Goal: Transaction & Acquisition: Purchase product/service

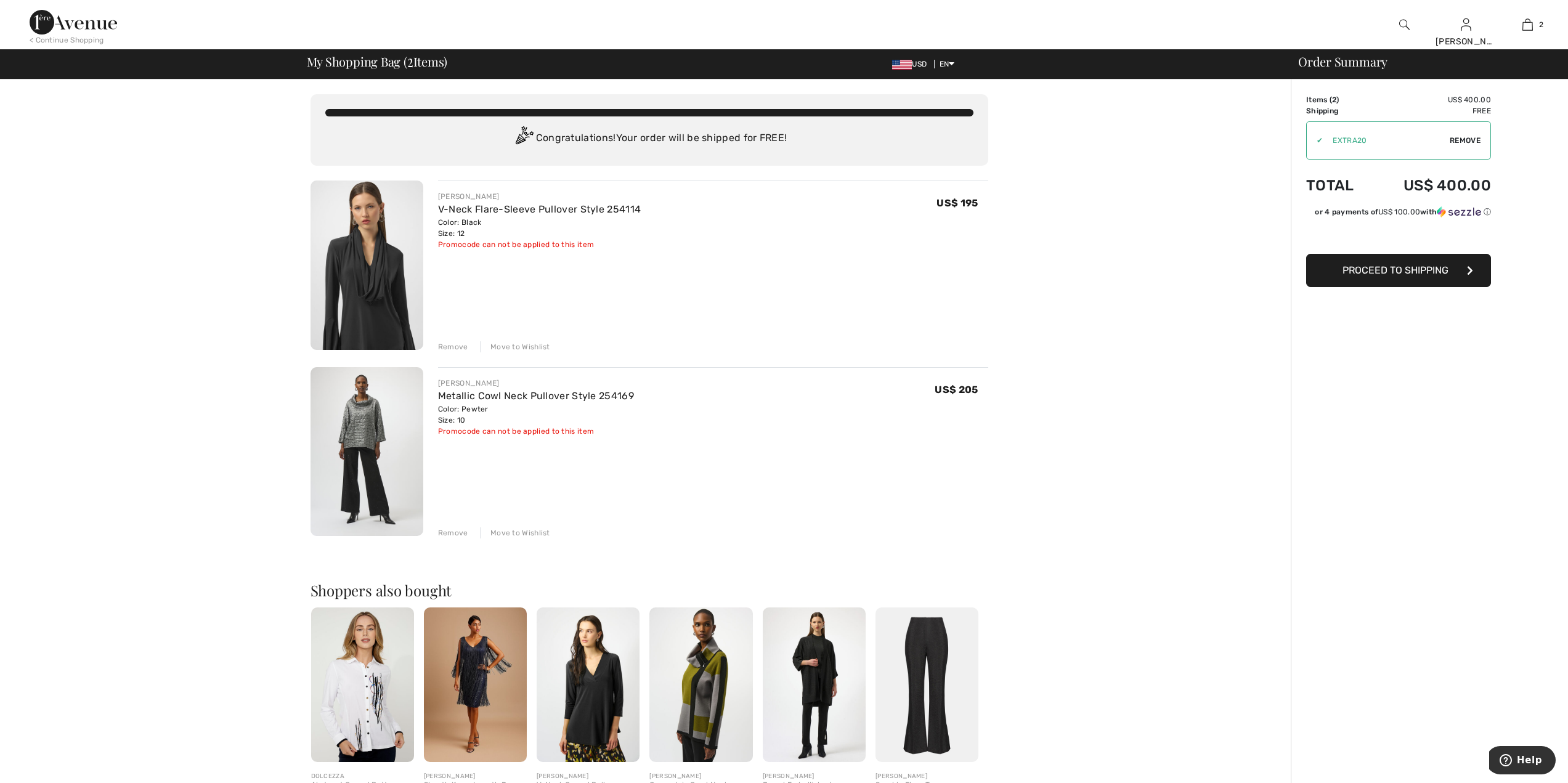
click at [512, 350] on div "Move to Wishlist" at bounding box center [515, 346] width 70 height 11
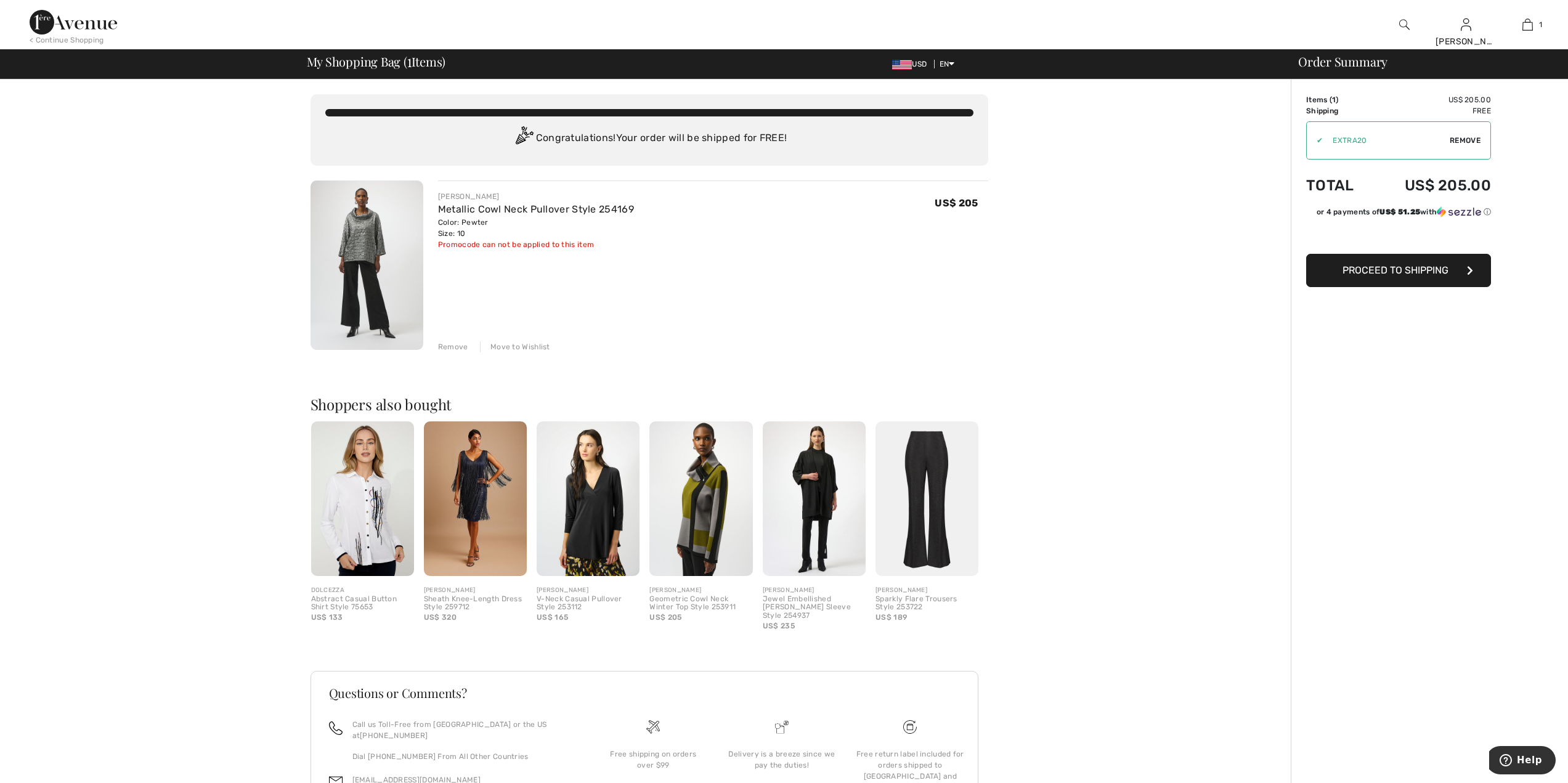
click at [1371, 276] on span "Proceed to Shipping" at bounding box center [1395, 270] width 106 height 12
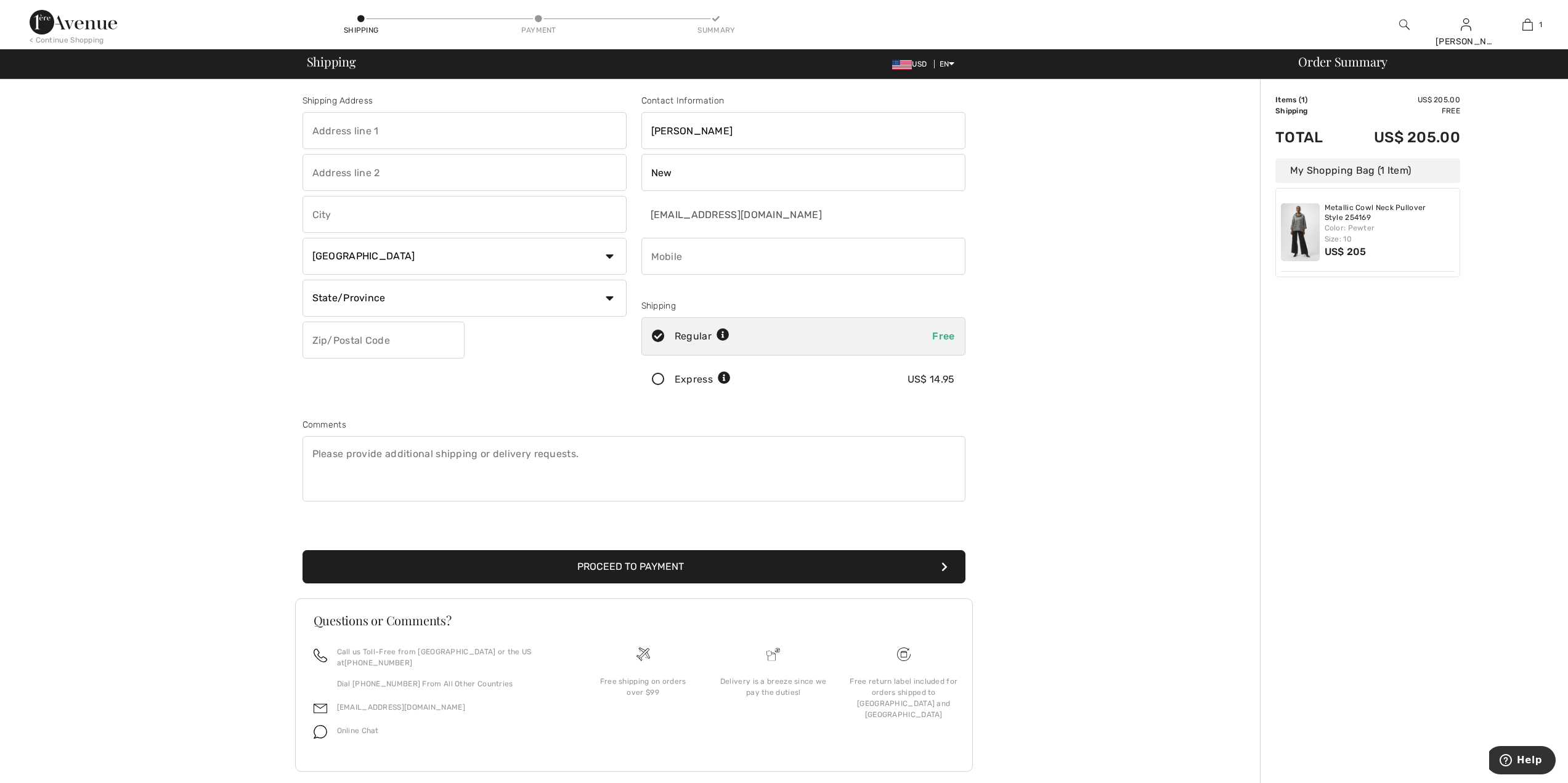
click at [381, 135] on input "text" at bounding box center [464, 131] width 324 height 37
type input "1925 ESTRADA WAY"
type input "LA JOLLA"
click at [396, 343] on input "text" at bounding box center [383, 341] width 162 height 37
type input "92037"
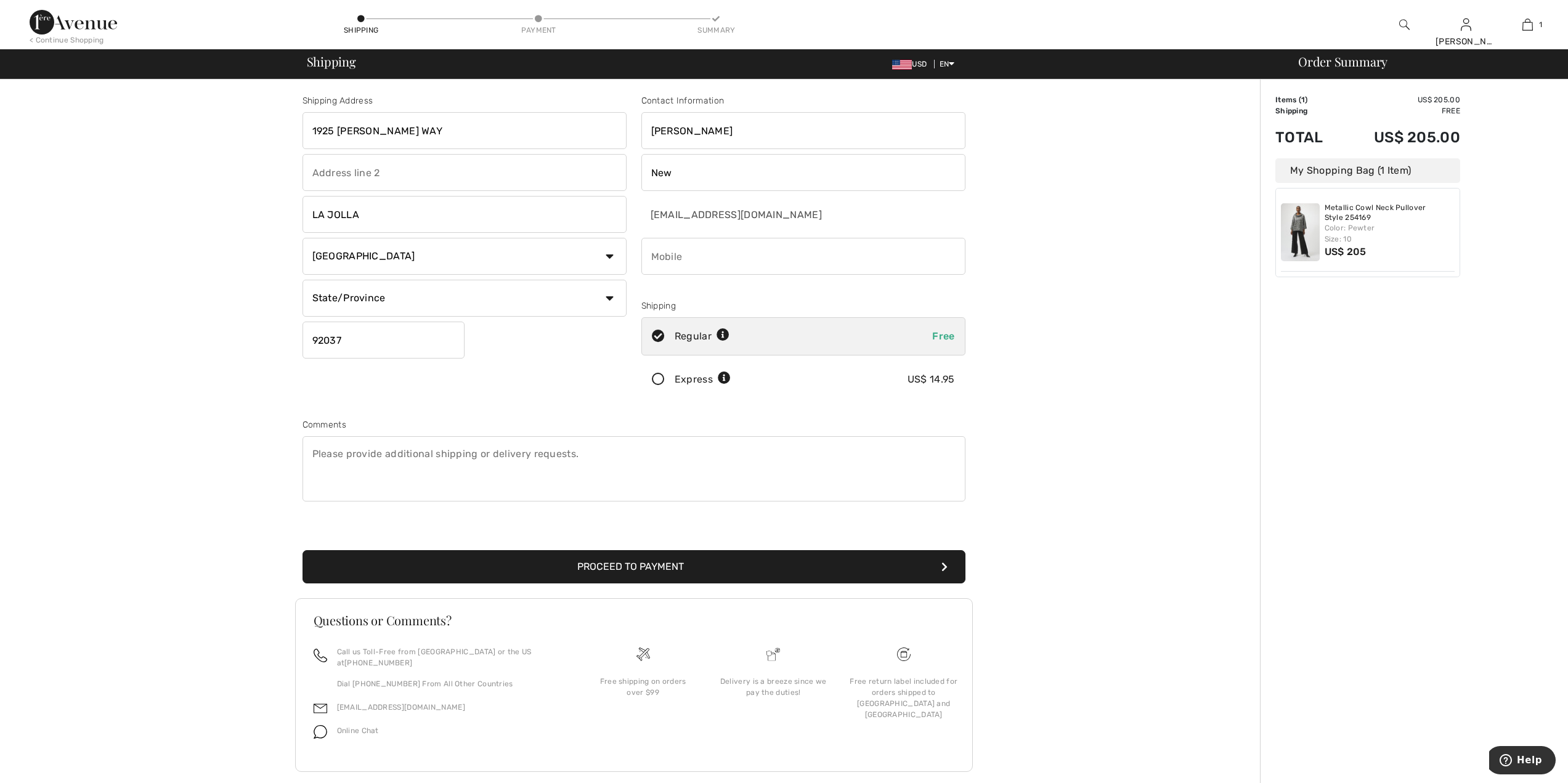
click at [618, 562] on button "Proceed to Payment" at bounding box center [634, 567] width 663 height 33
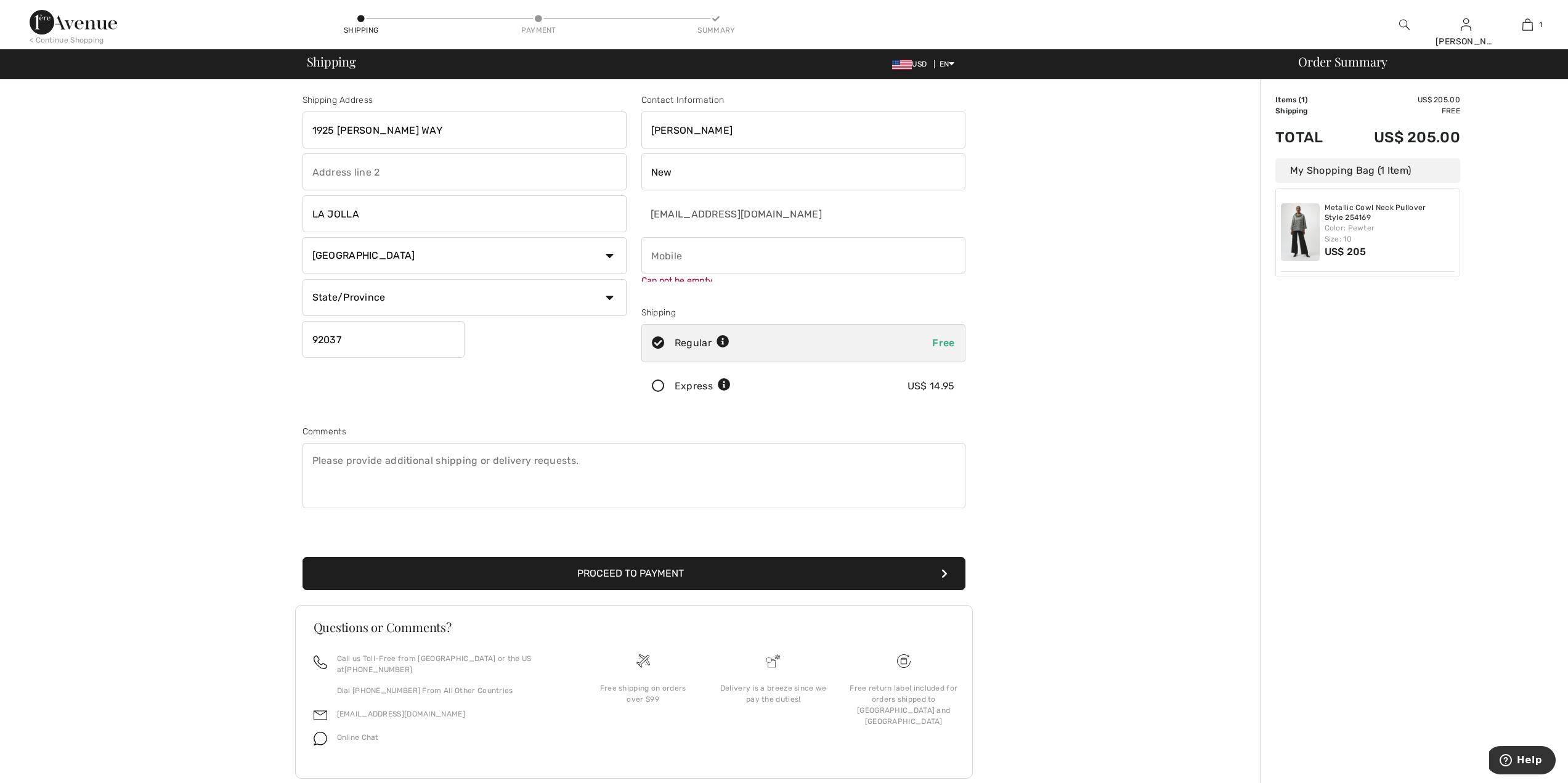
scroll to position [22, 0]
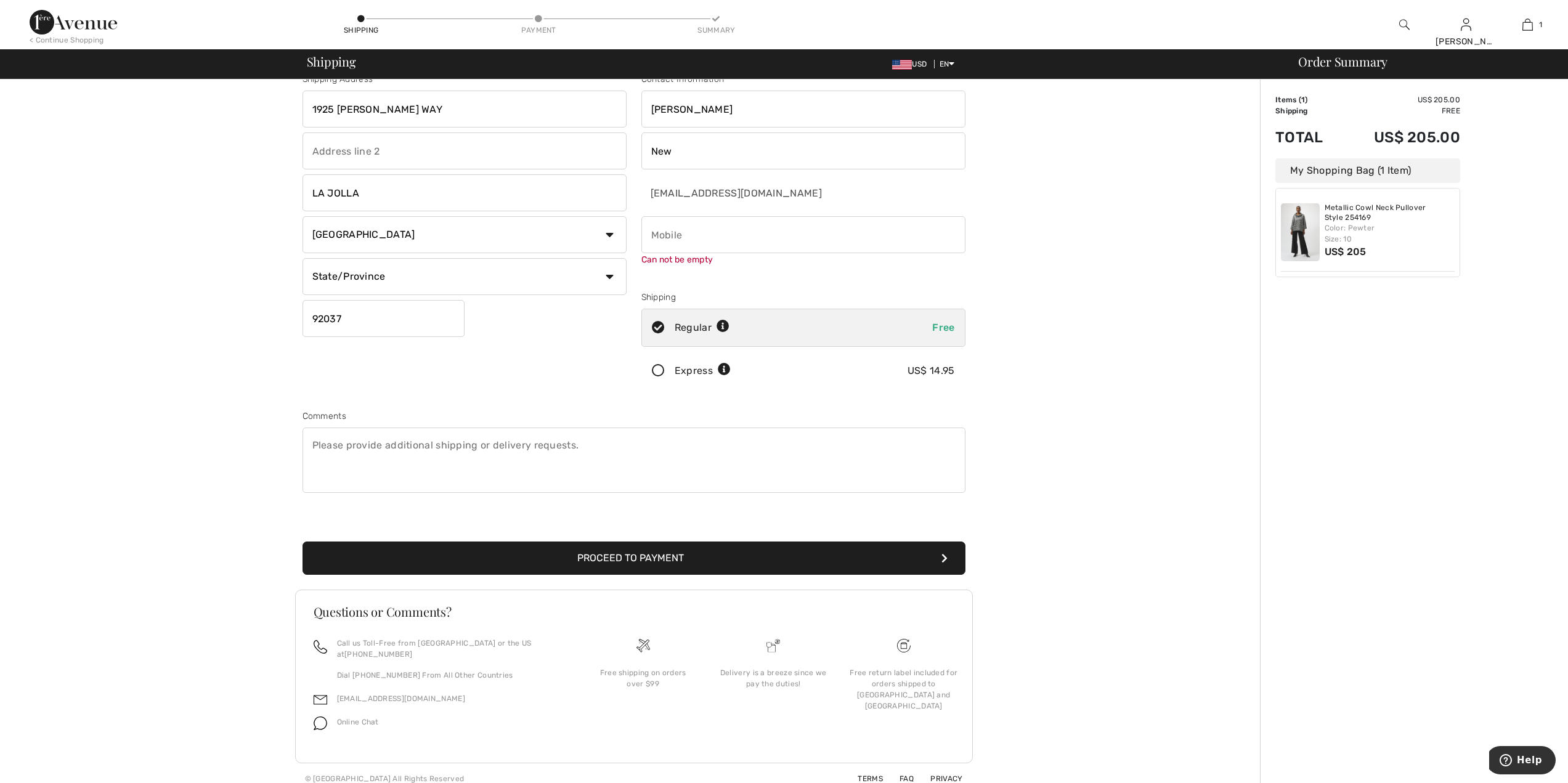
click at [677, 236] on input "phone" at bounding box center [803, 235] width 324 height 37
drag, startPoint x: 721, startPoint y: 235, endPoint x: 708, endPoint y: 236, distance: 13.0
click at [708, 236] on input "phone" at bounding box center [803, 235] width 324 height 37
type input "8583363563"
click at [1036, 363] on div "Shipping Address 1925 ESTRADA WAY LA JOLLA Country Canada United States Afghani…" at bounding box center [634, 426] width 1252 height 737
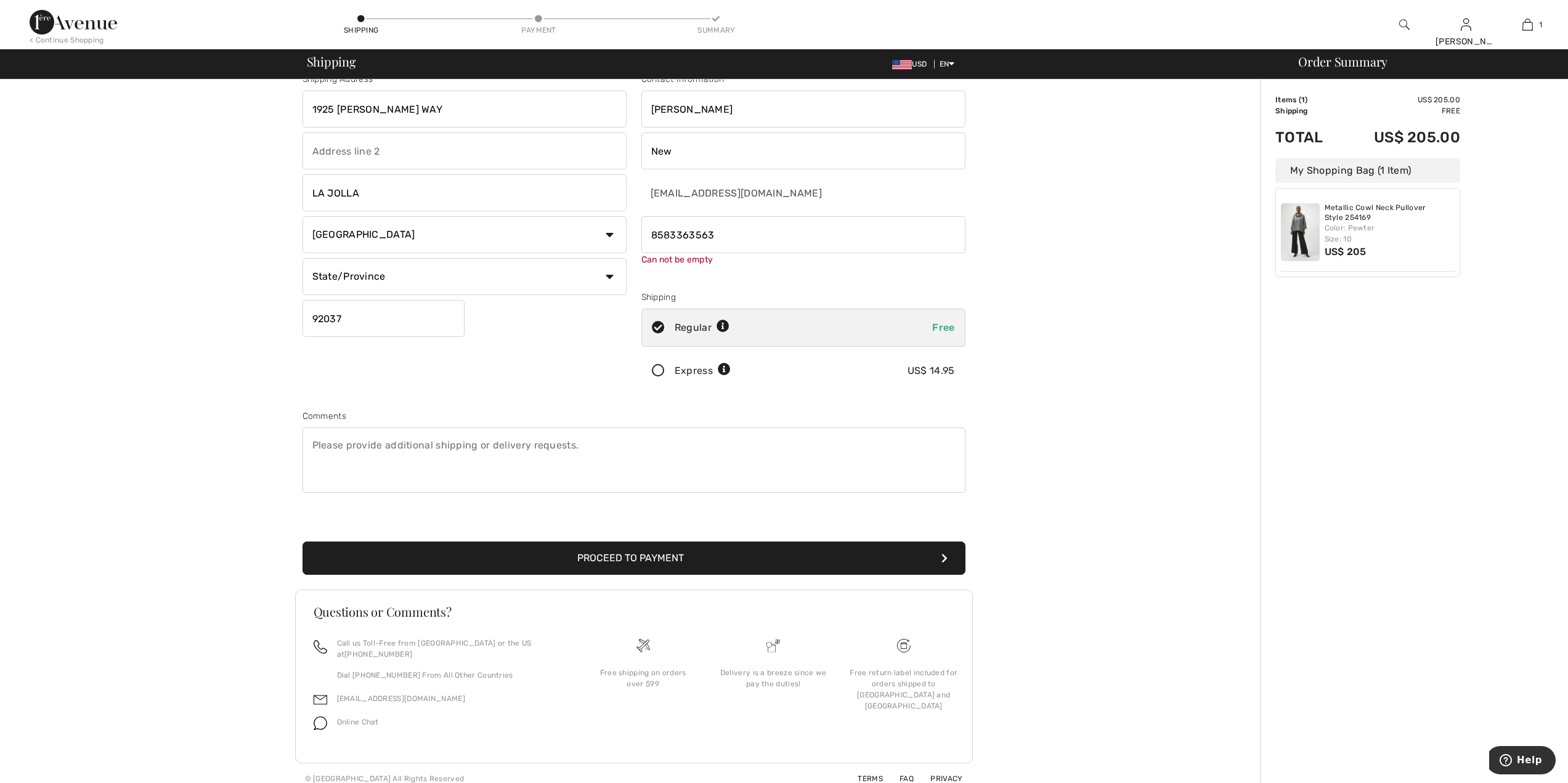
scroll to position [9, 0]
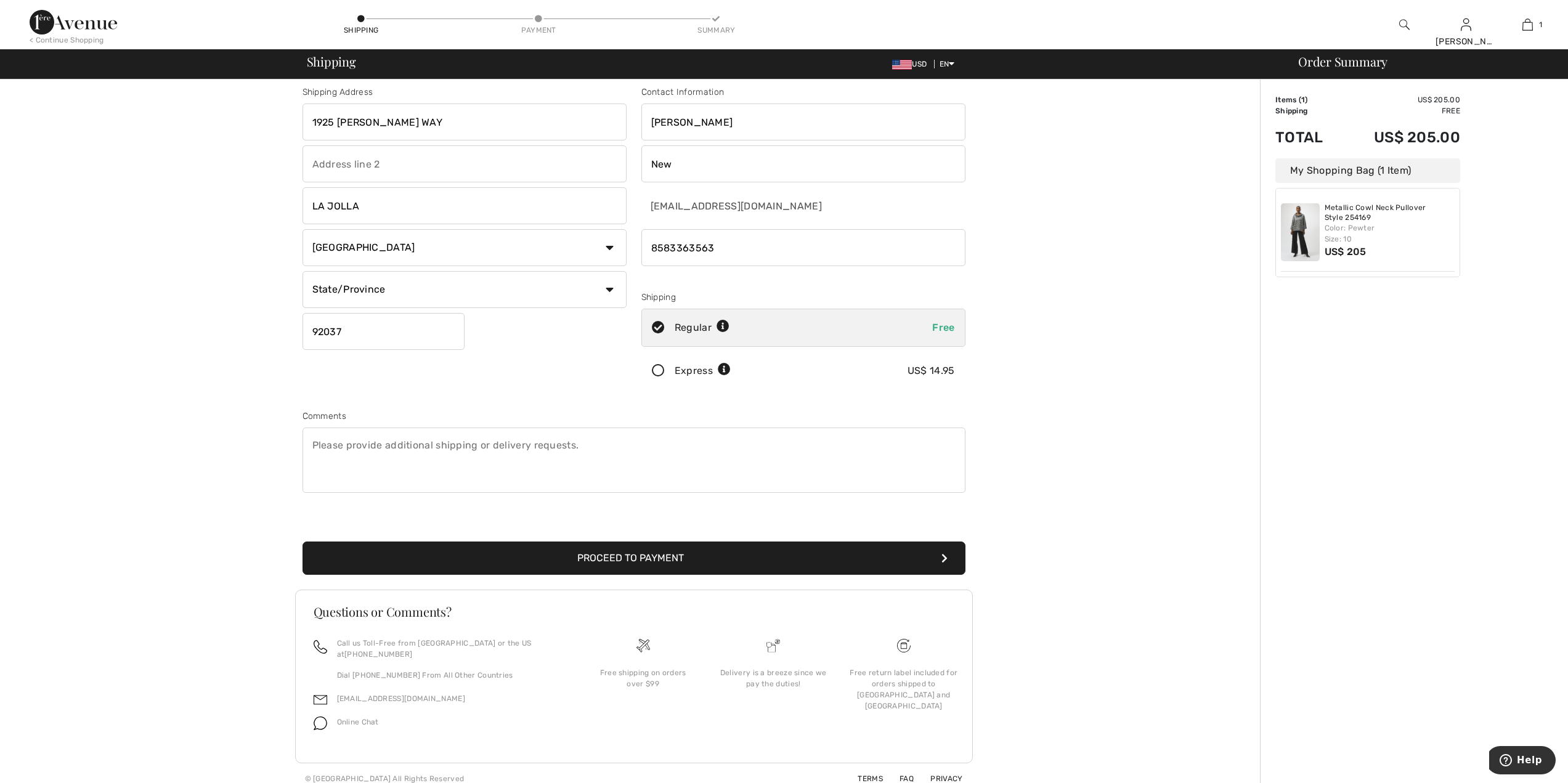
click at [690, 558] on button "Proceed to Payment" at bounding box center [634, 559] width 663 height 33
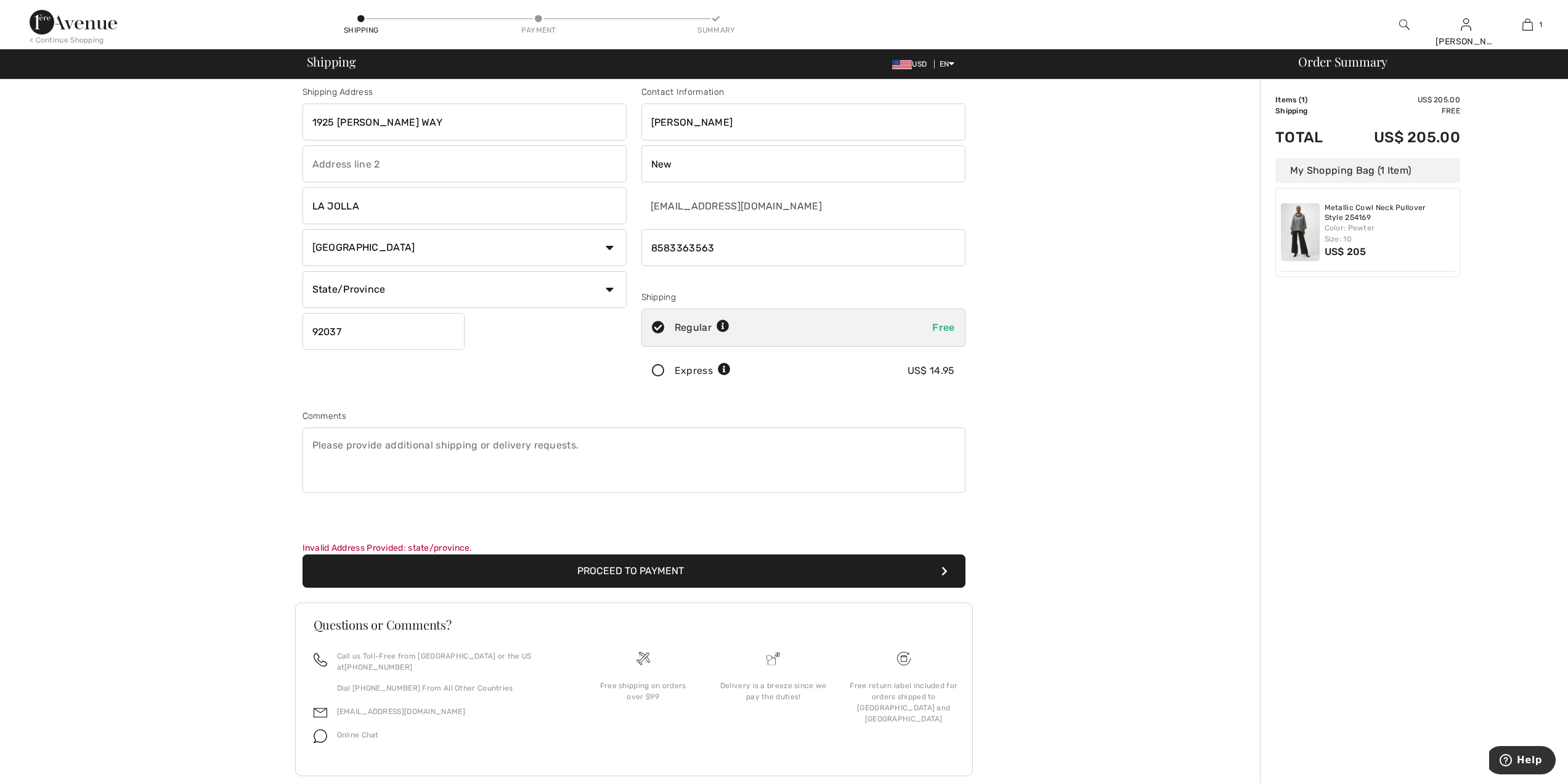
click at [320, 448] on textarea at bounding box center [634, 460] width 663 height 66
type textarea "i"
type textarea "I ordered this and told it was not available in size 10. It now appears that it…"
click at [649, 574] on button "Proceed to Payment" at bounding box center [634, 572] width 663 height 33
click at [612, 251] on select "Country Canada United States Afghanistan Aland Islands Albania Algeria American…" at bounding box center [464, 248] width 324 height 37
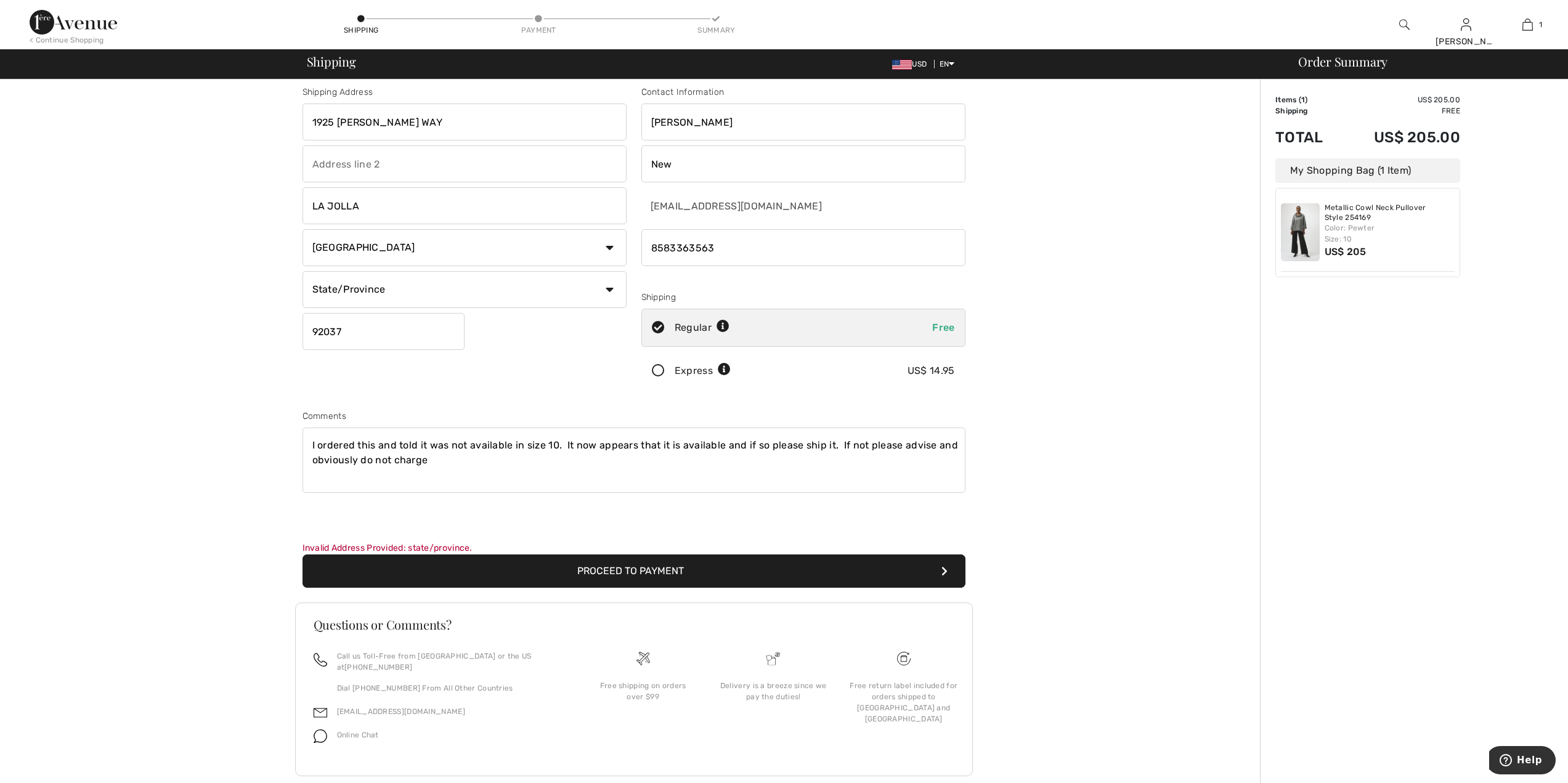
select select "US"
click at [302, 229] on select "Country Canada United States Afghanistan Aland Islands Albania Algeria American…" at bounding box center [464, 248] width 324 height 37
click at [609, 294] on select "State/Province Alabama Alaska American Samoa Arizona Arkansas California Colora…" at bounding box center [464, 290] width 324 height 37
select select "CA"
click at [302, 271] on select "State/Province Alabama Alaska American Samoa Arizona Arkansas California Colora…" at bounding box center [464, 290] width 324 height 37
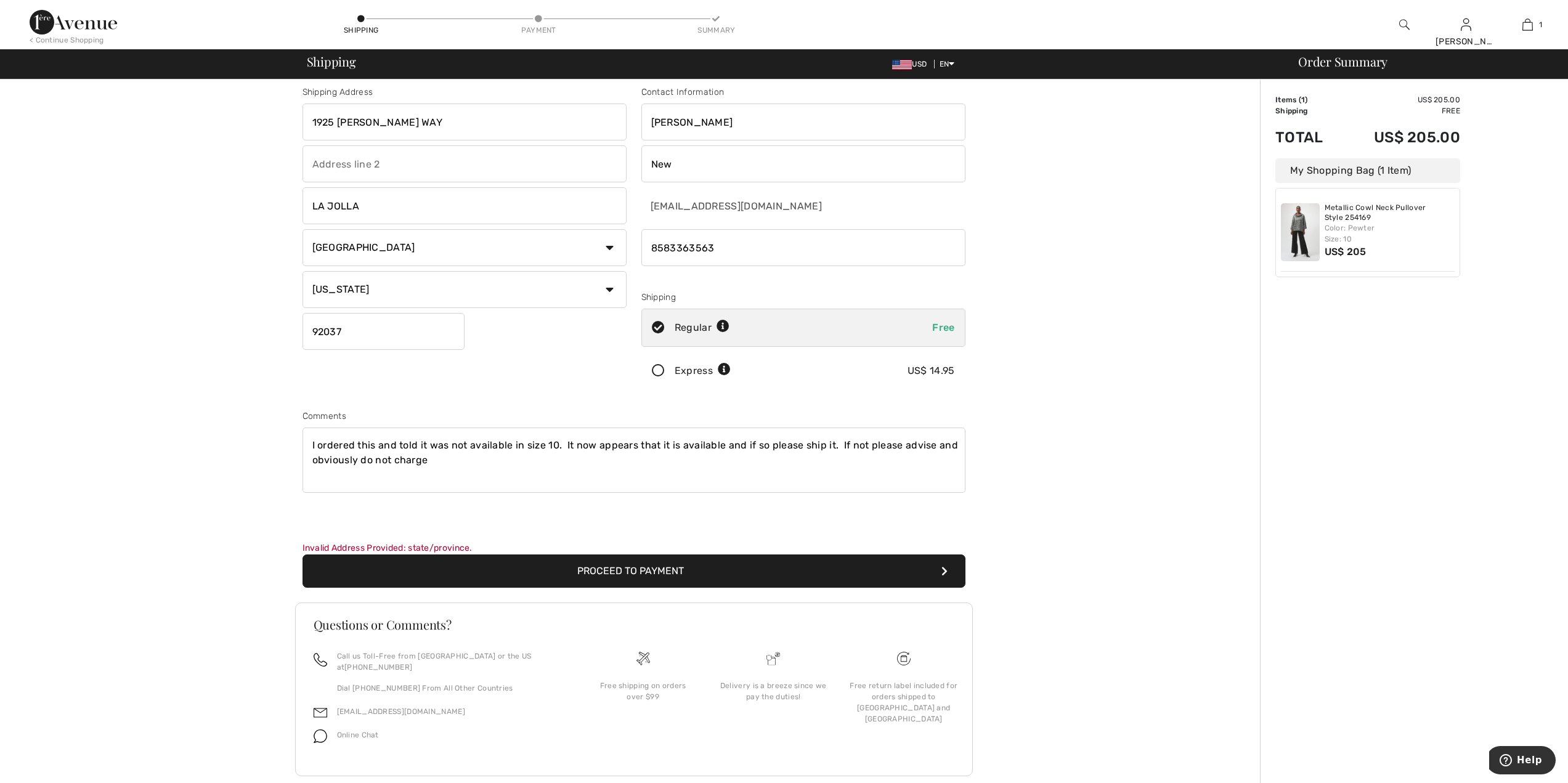
click at [683, 576] on button "Proceed to Payment" at bounding box center [634, 572] width 663 height 33
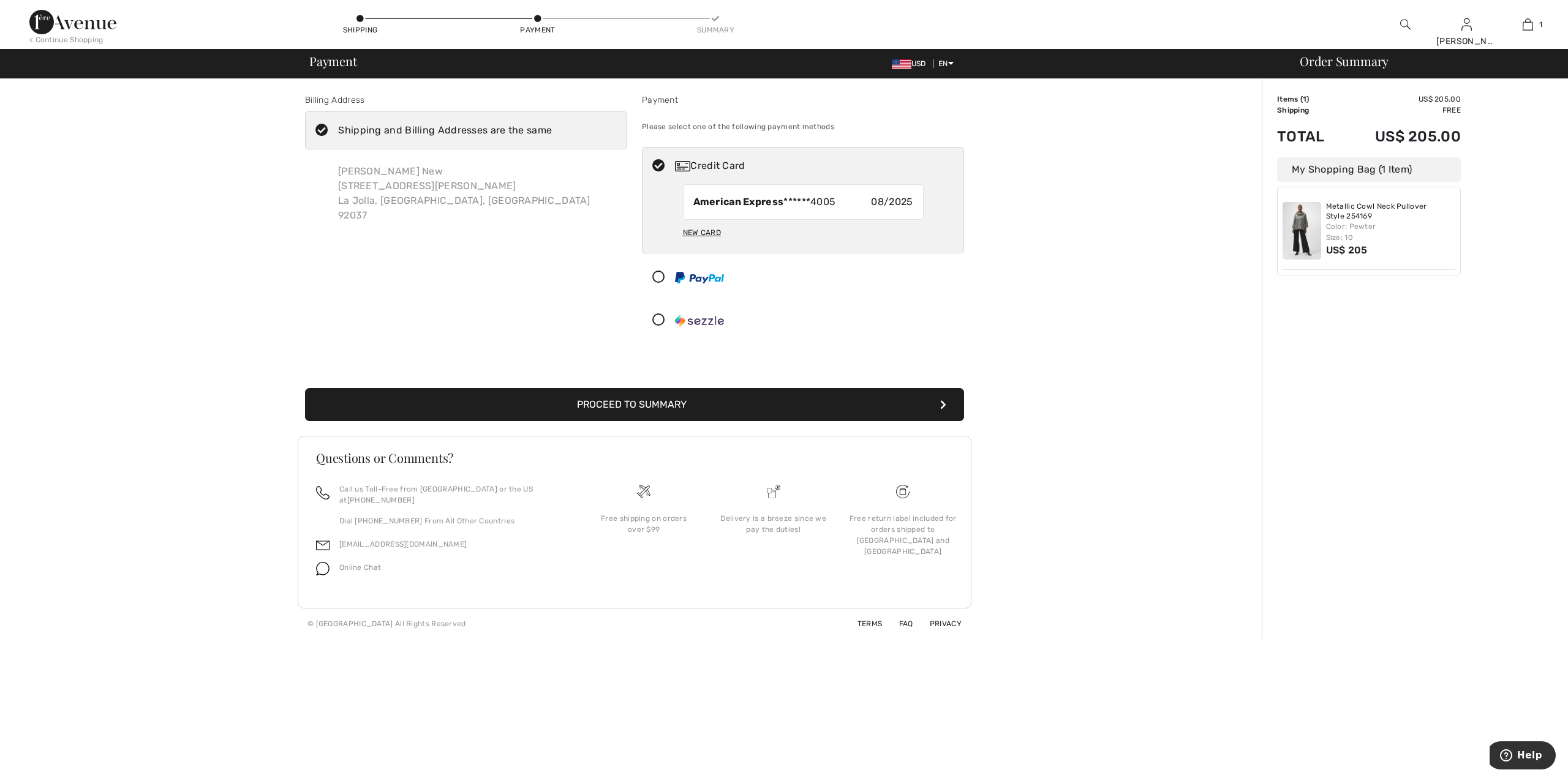
click at [624, 398] on button "Proceed to Summary" at bounding box center [635, 405] width 659 height 33
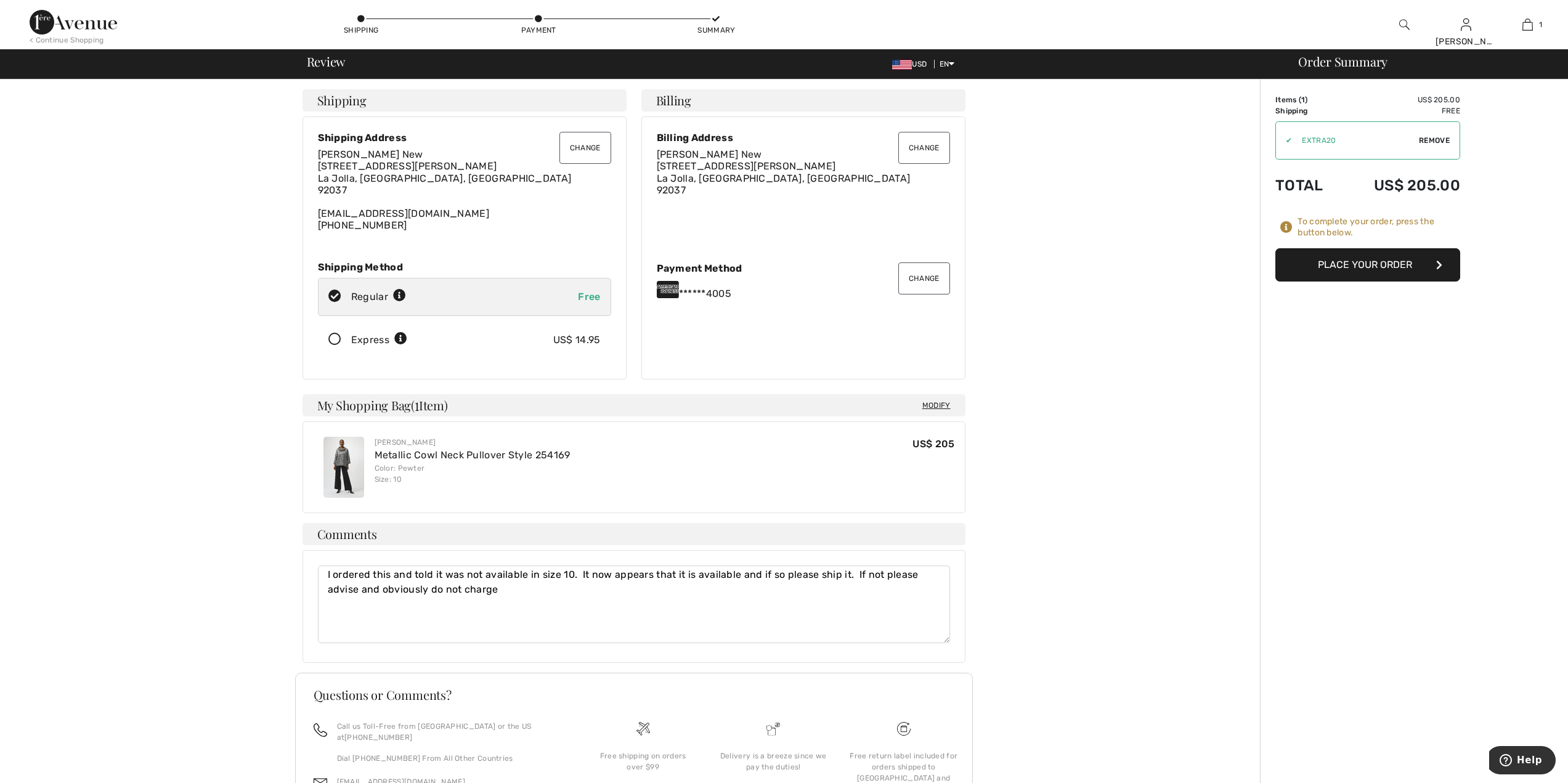
click at [1361, 259] on button "Place Your Order" at bounding box center [1367, 265] width 185 height 33
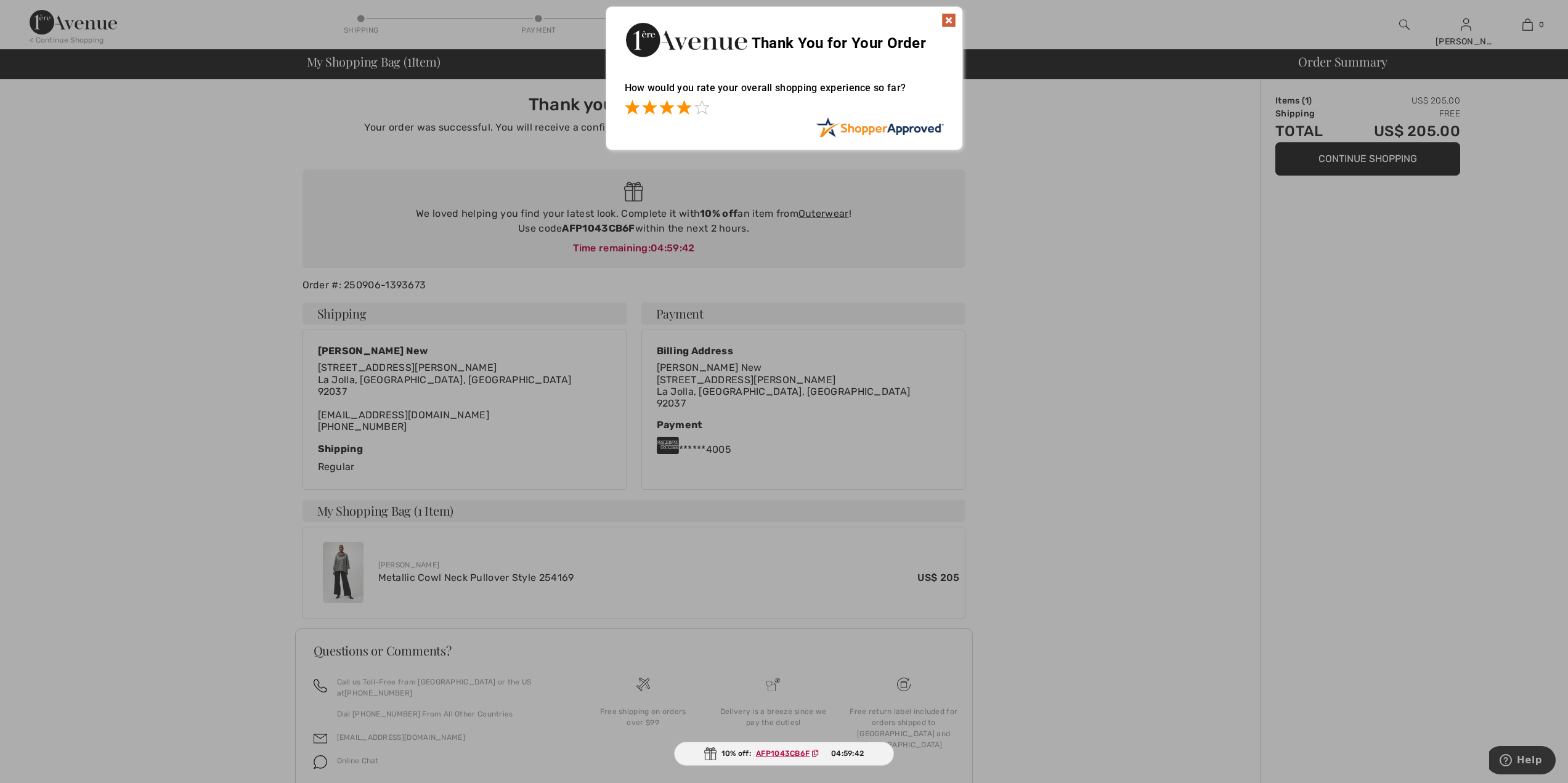
click at [685, 113] on span at bounding box center [684, 107] width 15 height 15
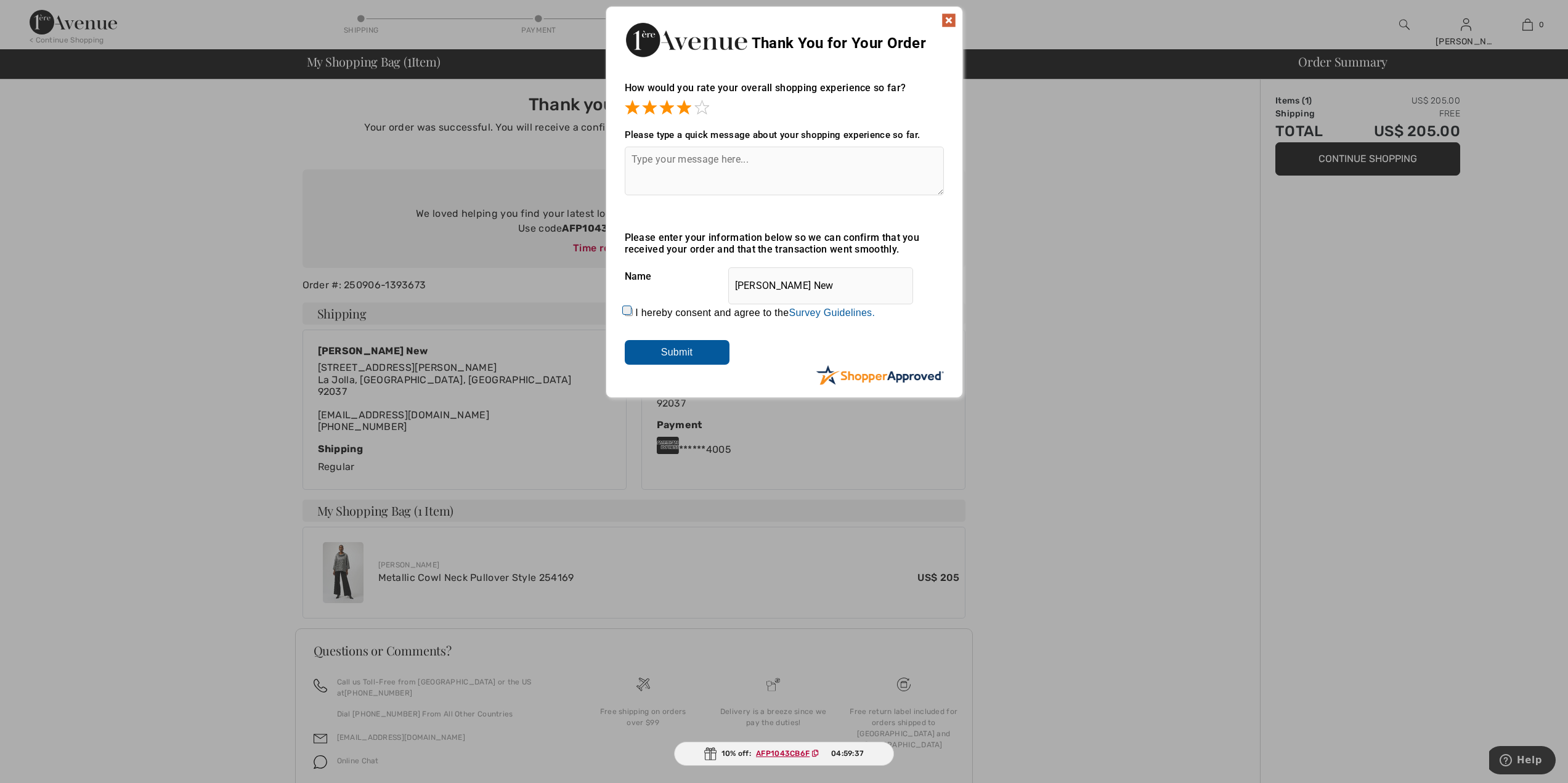
click at [674, 348] on input "Submit" at bounding box center [677, 352] width 105 height 24
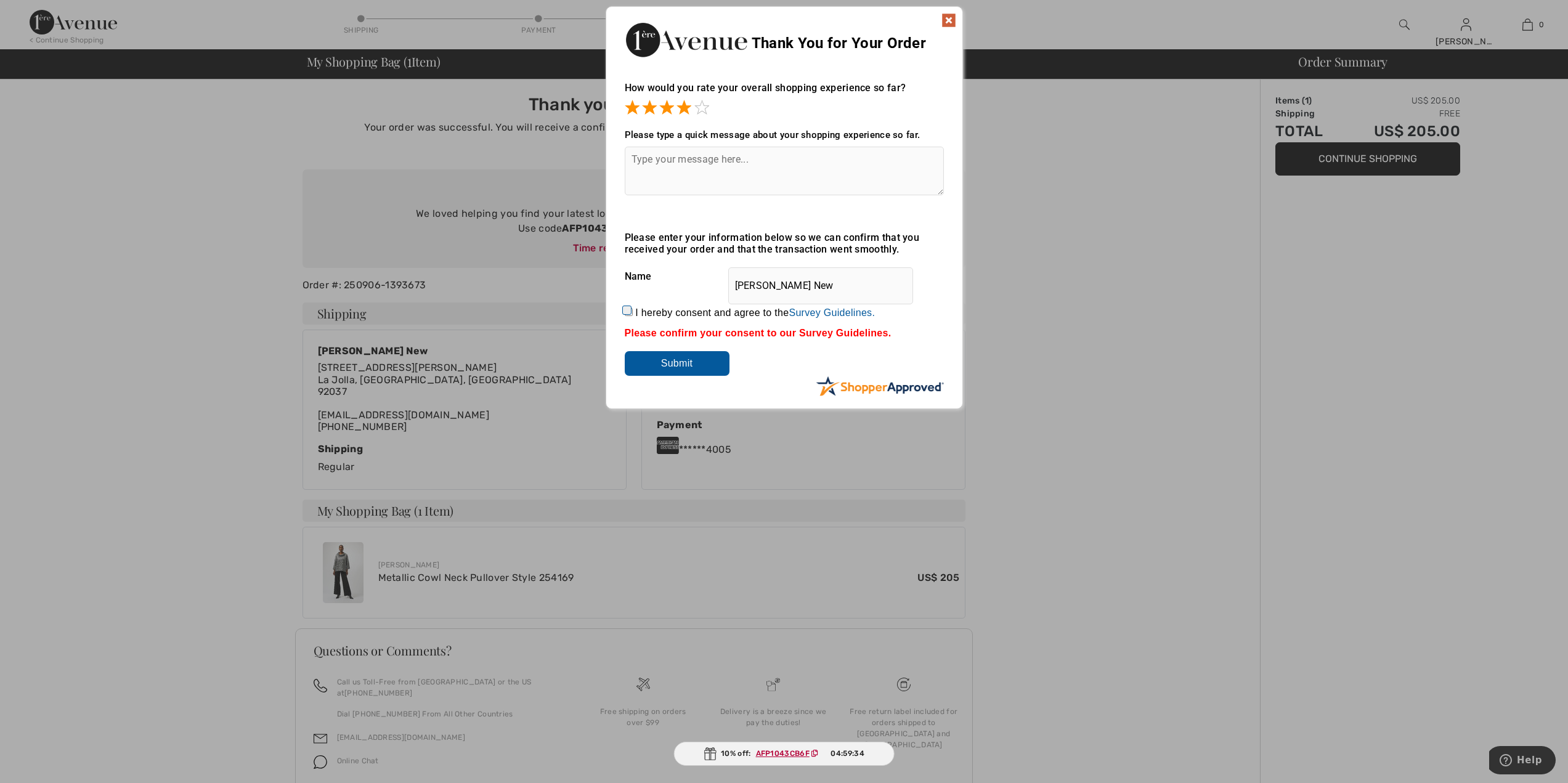
click at [946, 19] on img at bounding box center [948, 20] width 15 height 15
